Goal: Task Accomplishment & Management: Use online tool/utility

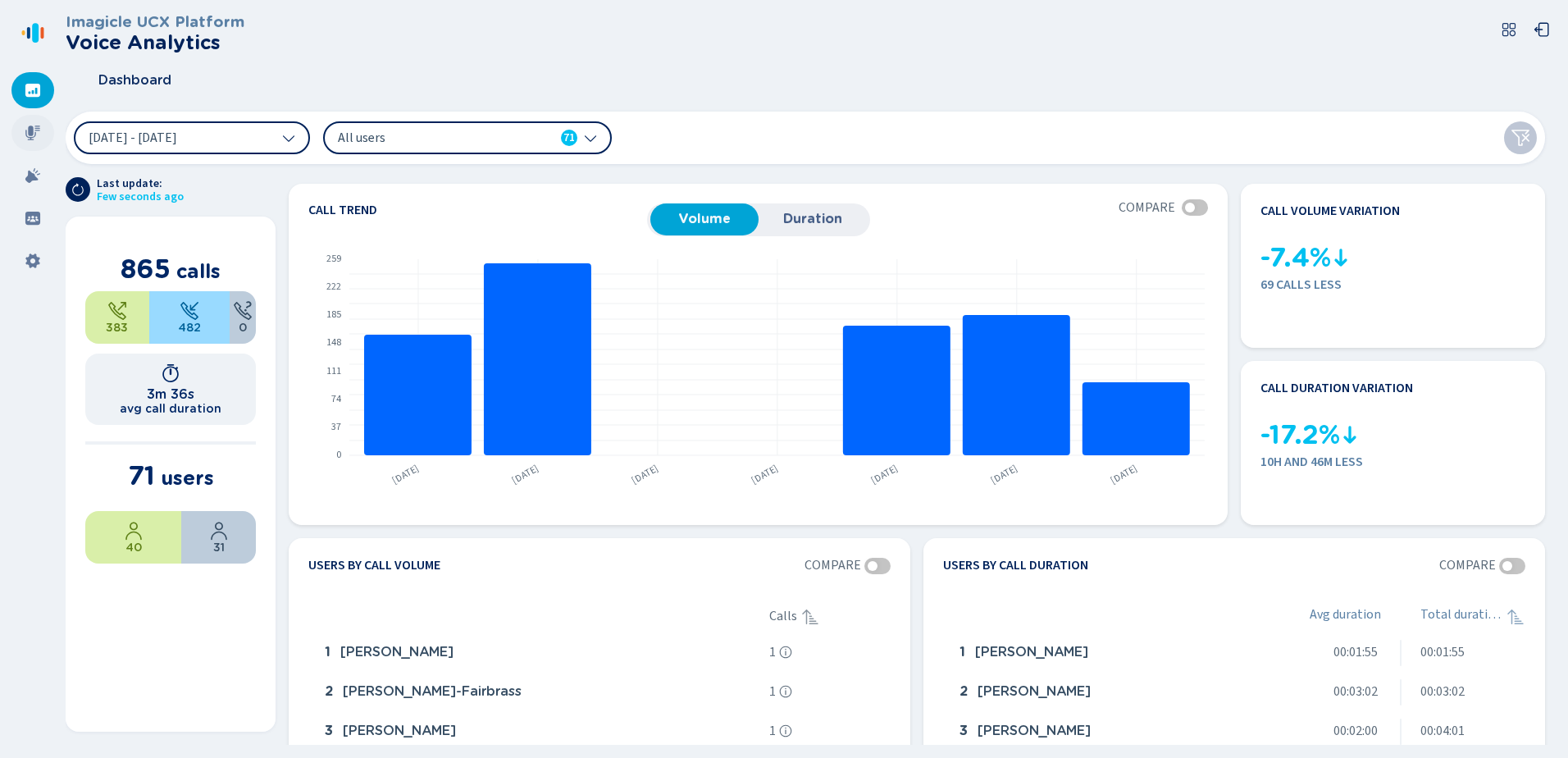
click at [26, 133] on icon at bounding box center [32, 133] width 15 height 15
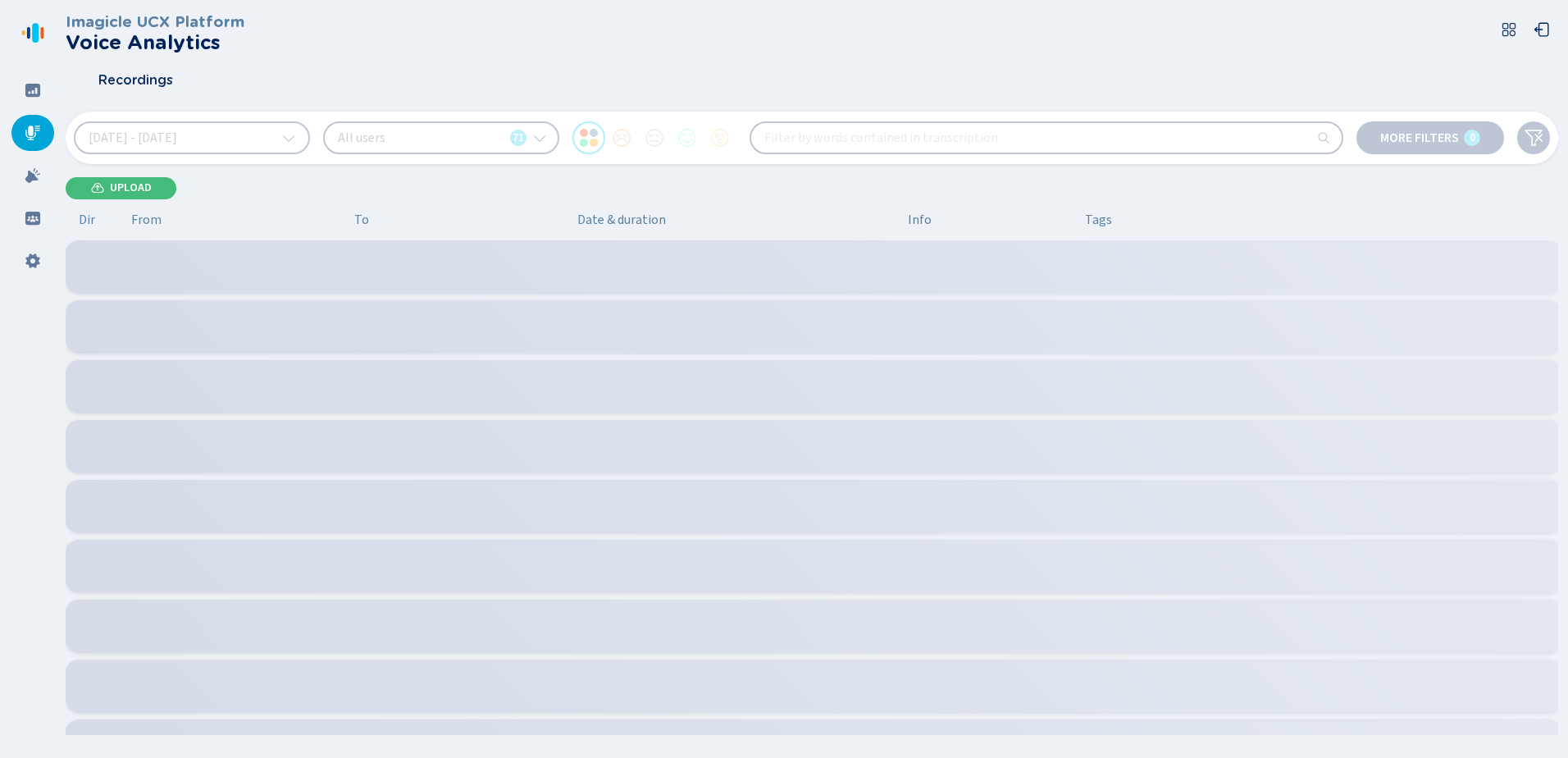
click at [421, 139] on div "All users 71" at bounding box center [441, 138] width 236 height 33
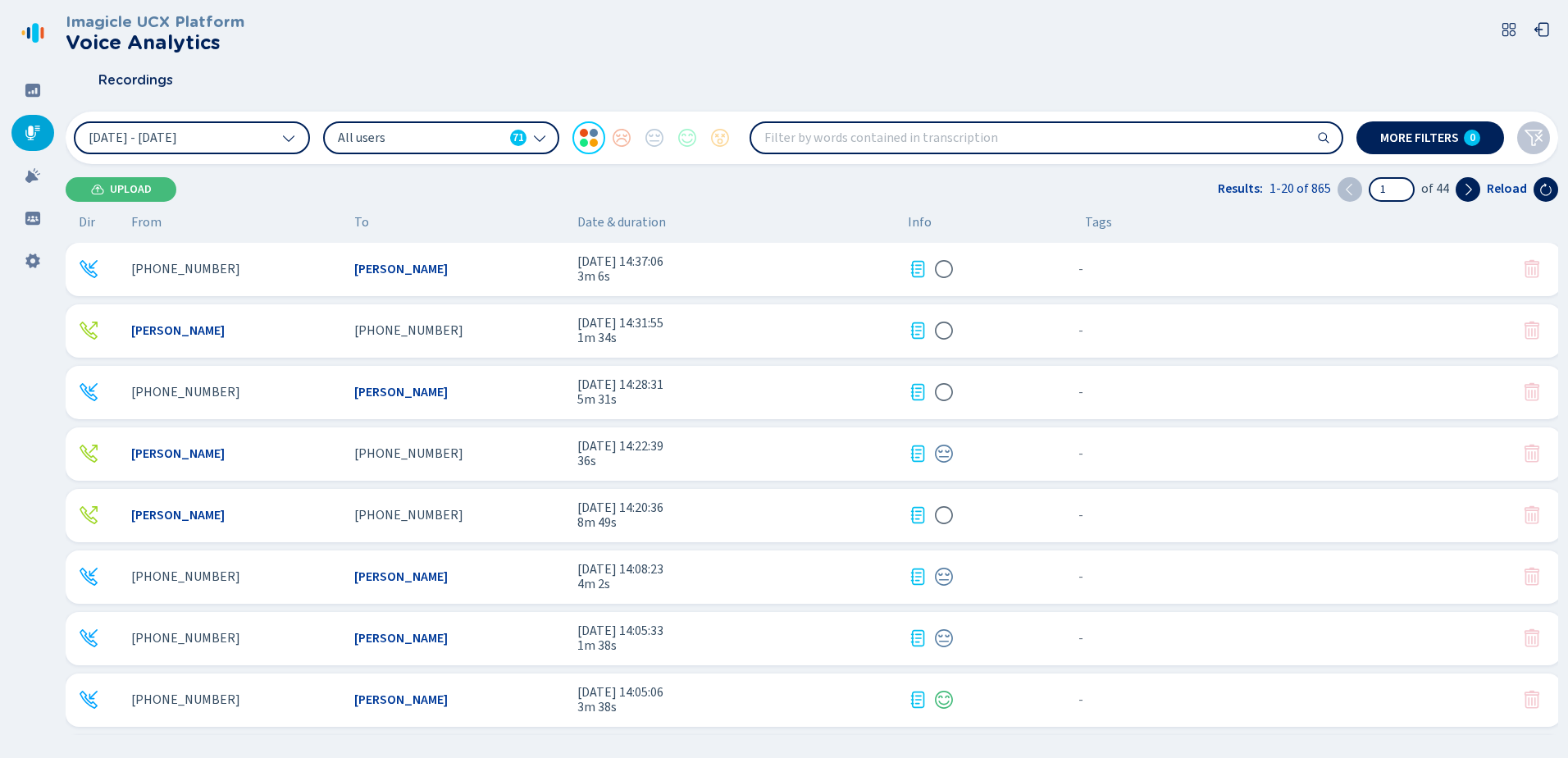
click at [404, 139] on span "All users" at bounding box center [420, 137] width 165 height 18
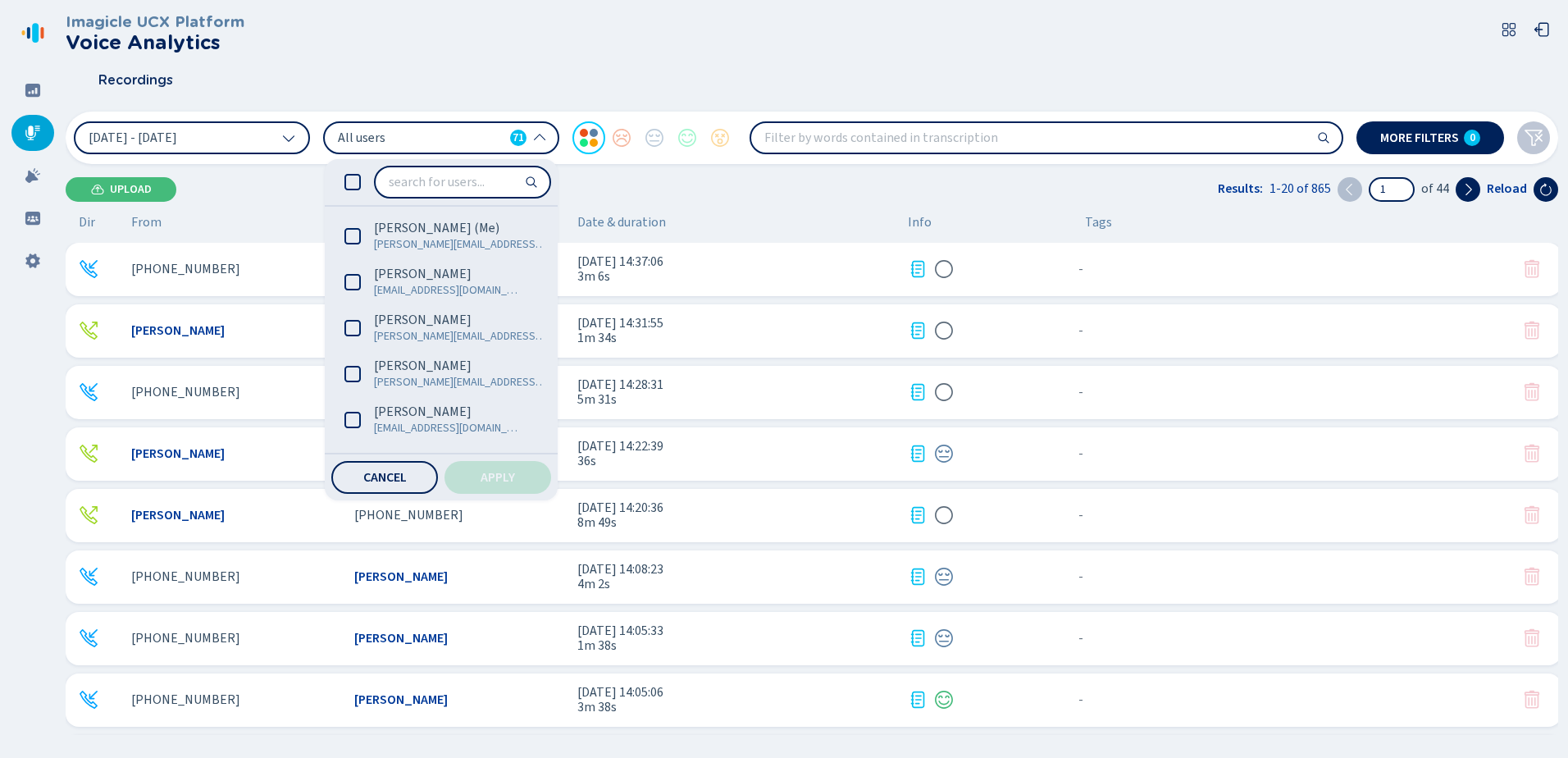
click at [427, 191] on input "search" at bounding box center [462, 182] width 174 height 30
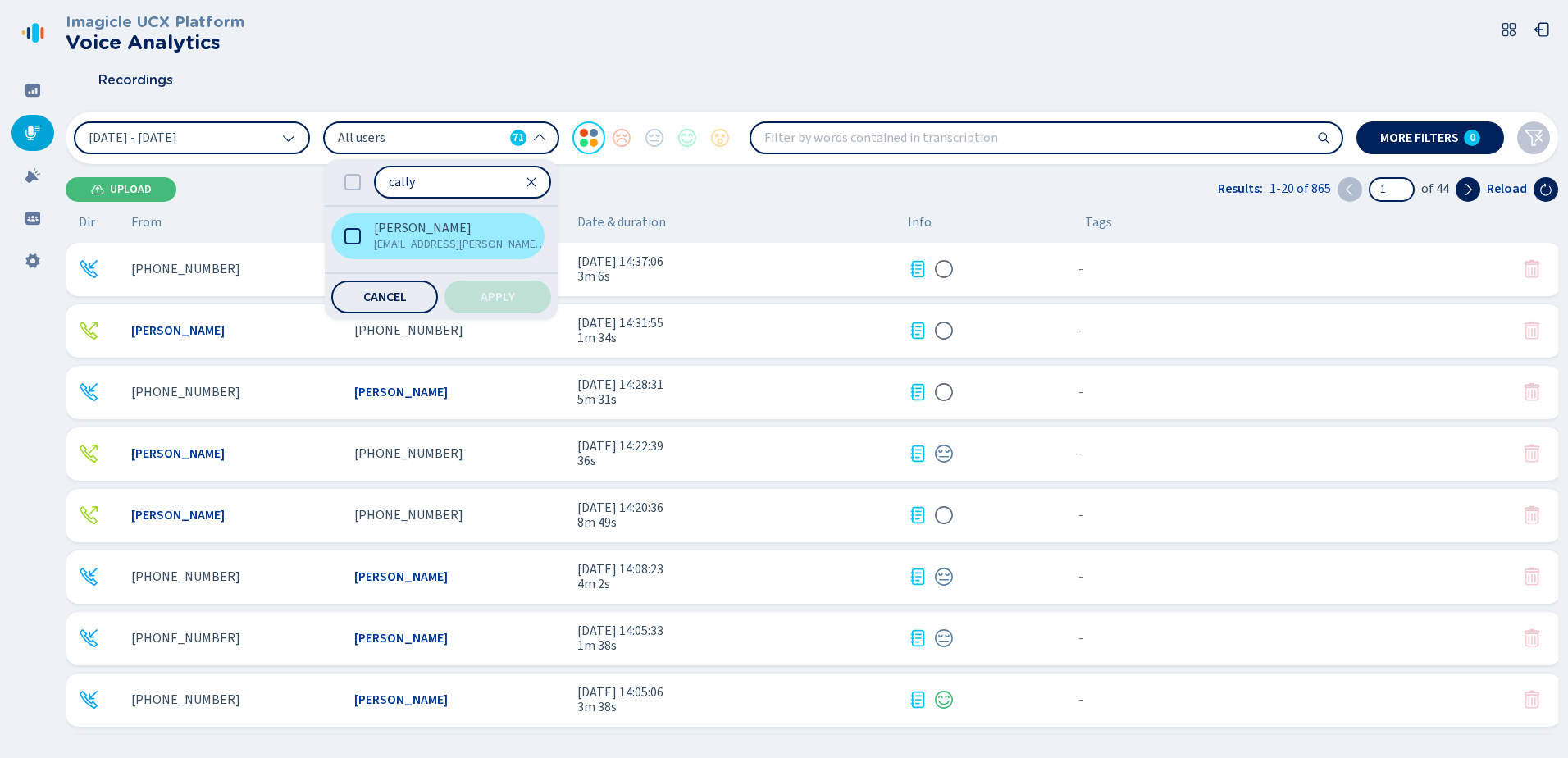
type input "cally"
click at [407, 232] on span "[PERSON_NAME]" at bounding box center [423, 227] width 98 height 17
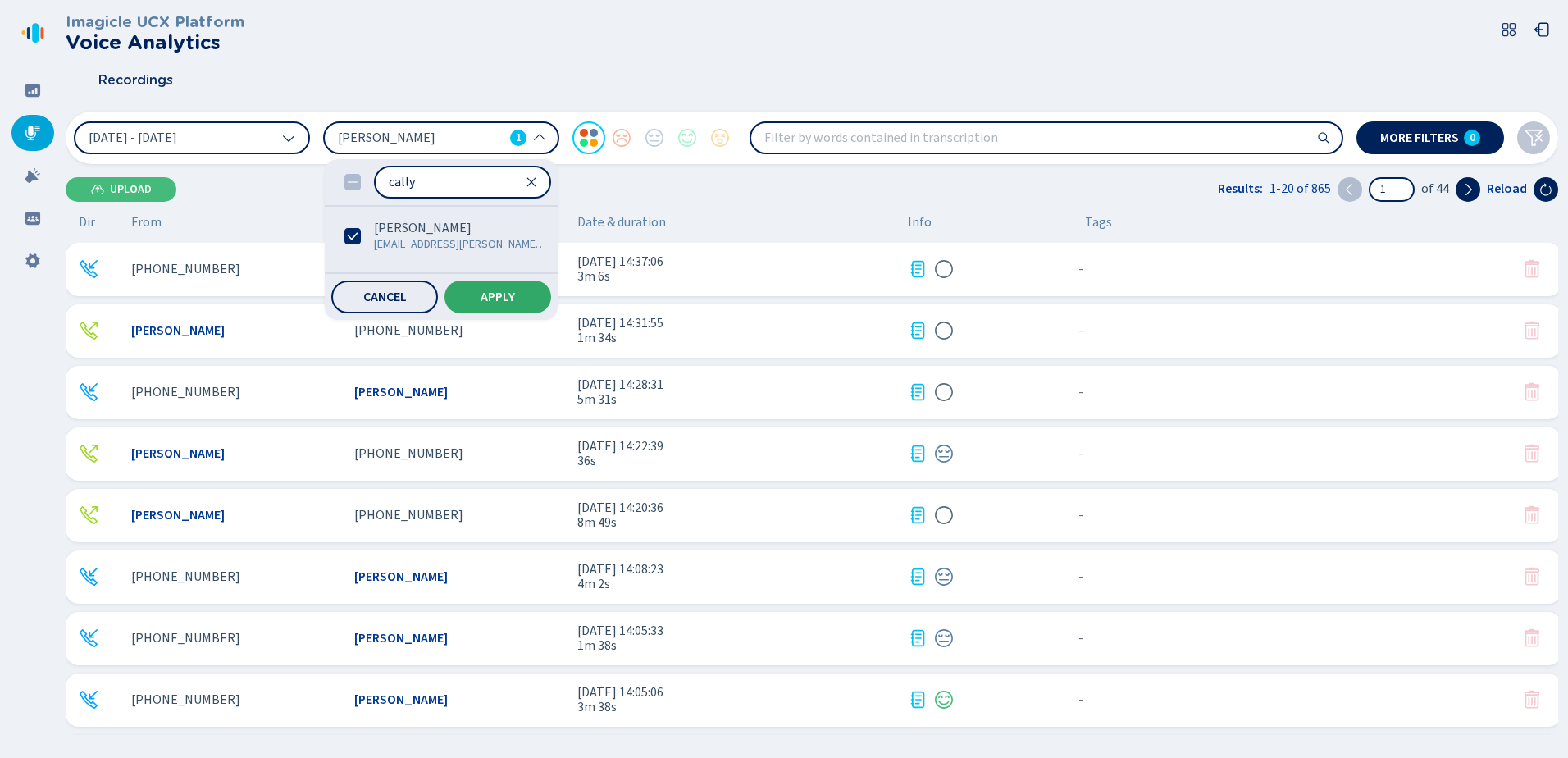
click at [489, 298] on span "Apply" at bounding box center [497, 296] width 34 height 13
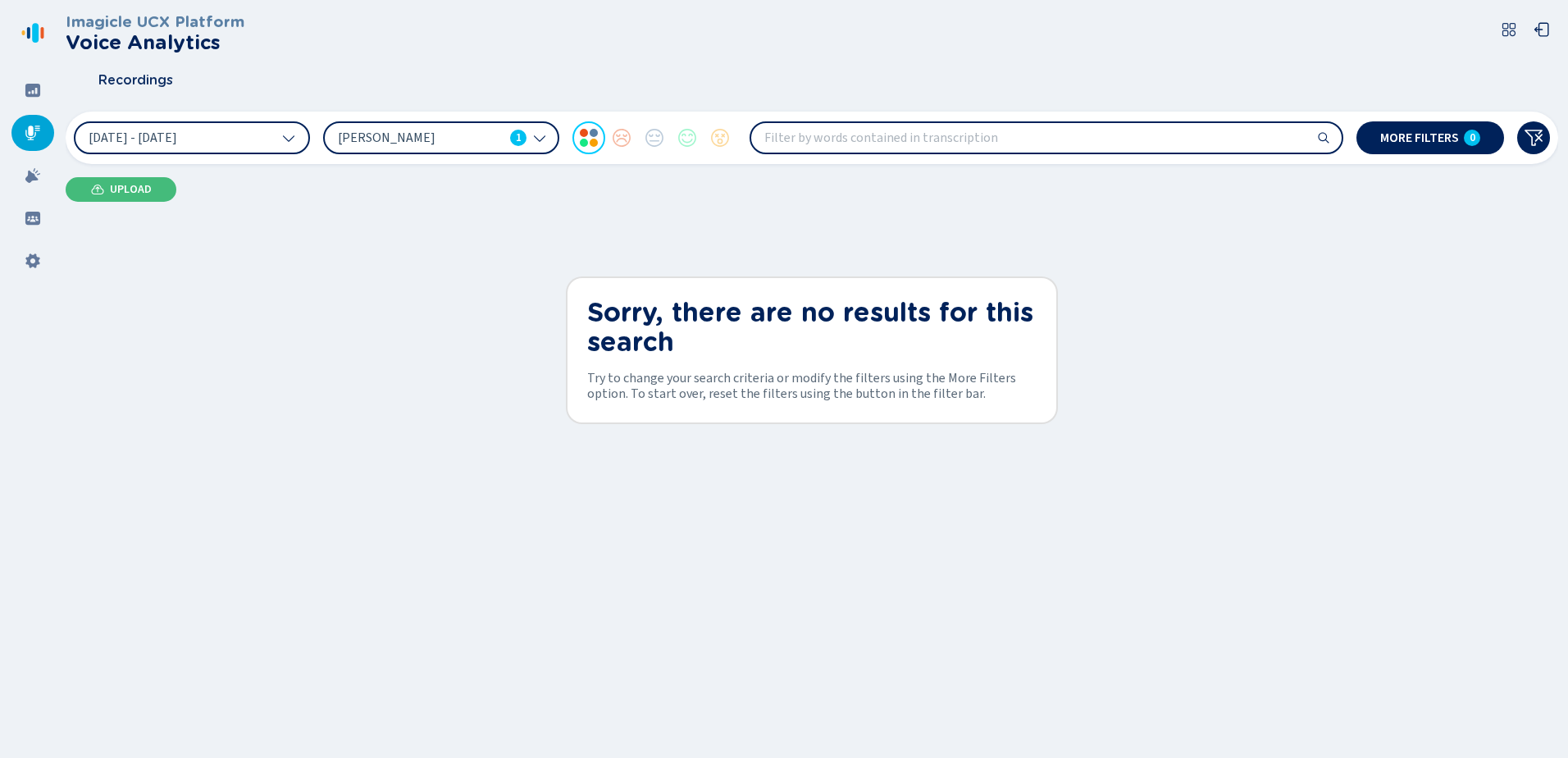
click at [391, 139] on span "[PERSON_NAME]" at bounding box center [420, 137] width 165 height 18
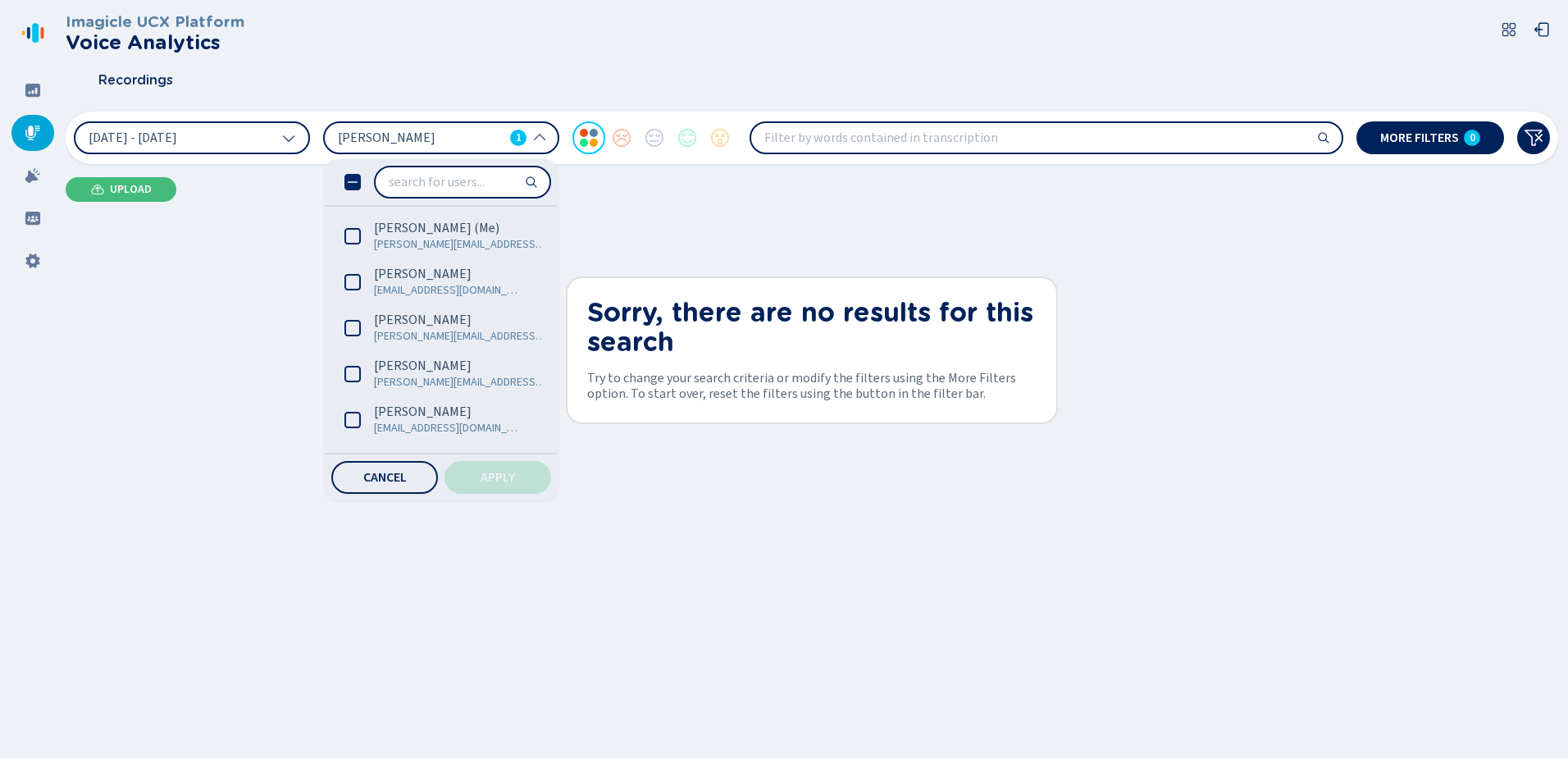
click at [387, 139] on span "[PERSON_NAME]" at bounding box center [420, 137] width 165 height 18
